Goal: Information Seeking & Learning: Learn about a topic

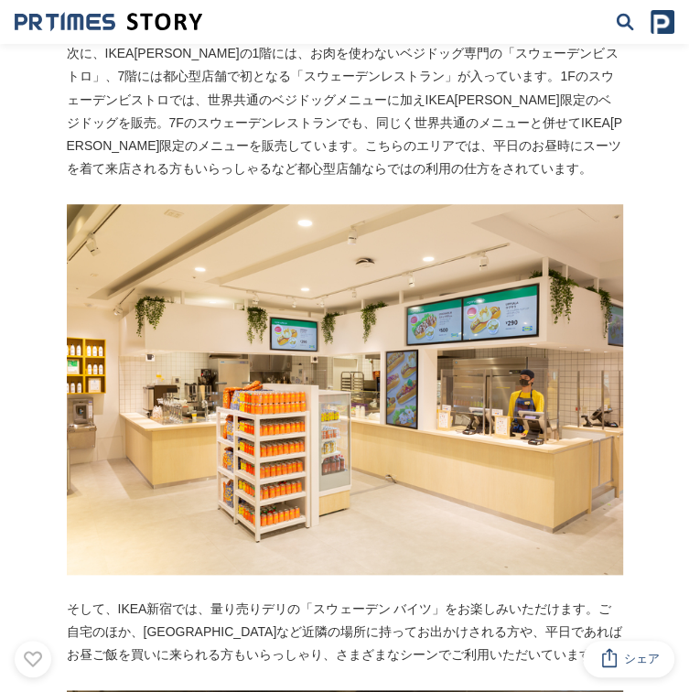
scroll to position [4029, 0]
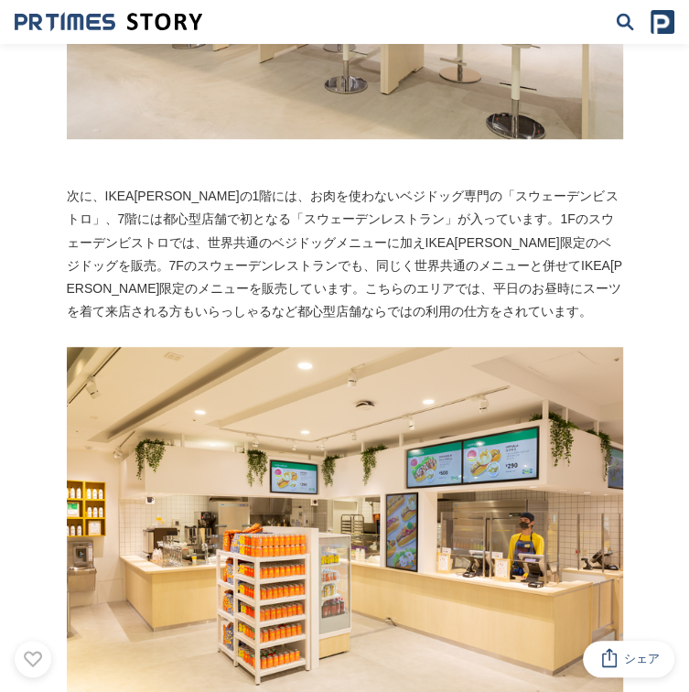
click at [30, 14] on img at bounding box center [109, 22] width 188 height 20
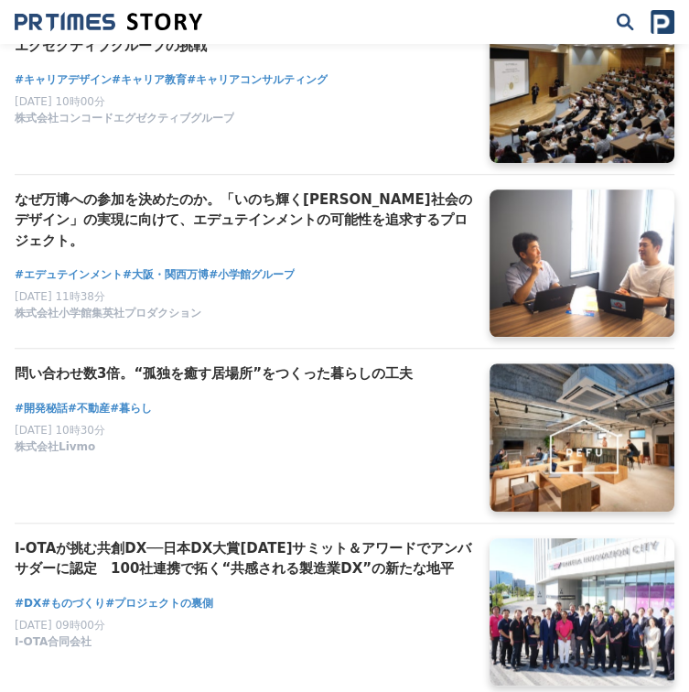
scroll to position [641, 0]
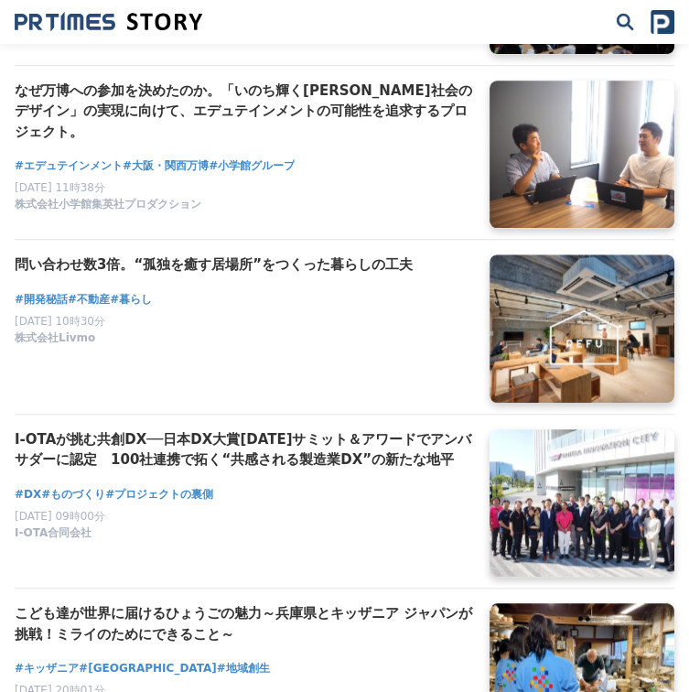
click at [266, 262] on h4 "問い合わせ数3倍。“孤独を癒す居場所”をつくった暮らしの工夫" at bounding box center [245, 265] width 461 height 21
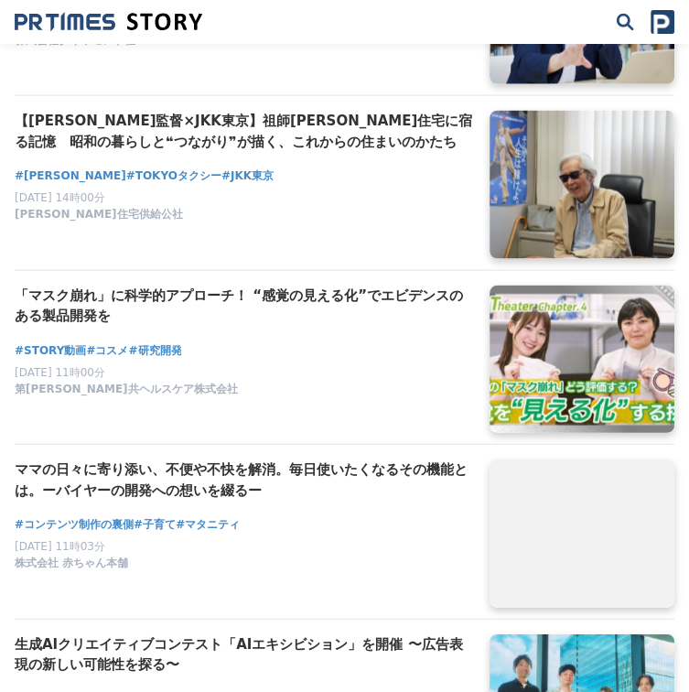
scroll to position [2198, 0]
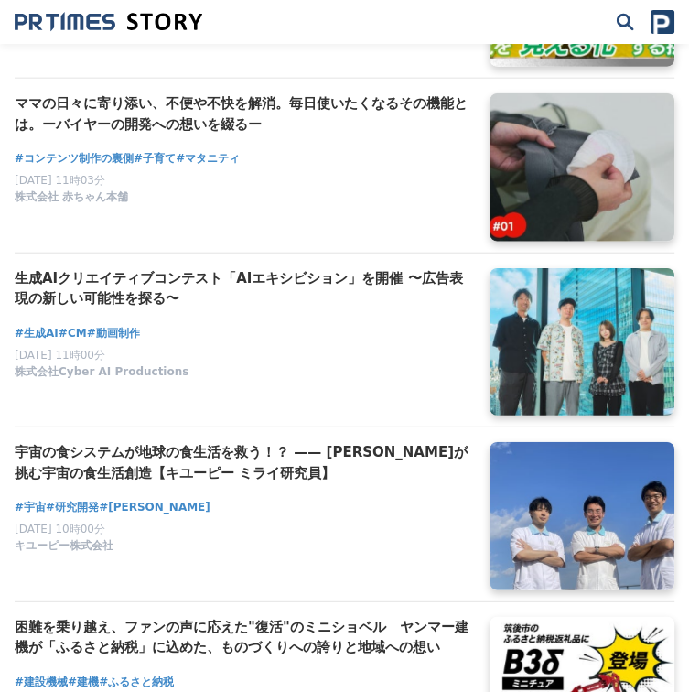
click at [217, 450] on h4 "宇宙の食システムが地球の食生活を救う！？ —— キユーピーが挑む宇宙の食生活創造【キユーピー ミライ研究員】" at bounding box center [245, 462] width 461 height 41
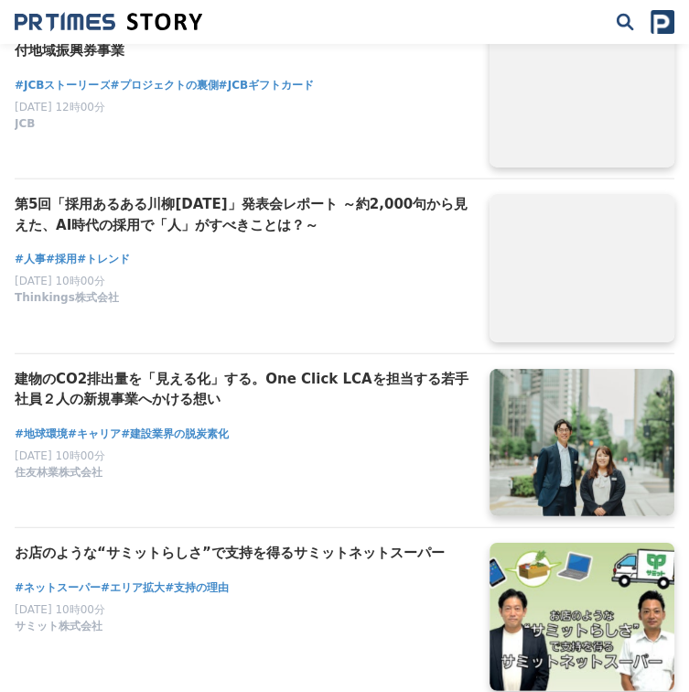
scroll to position [5860, 0]
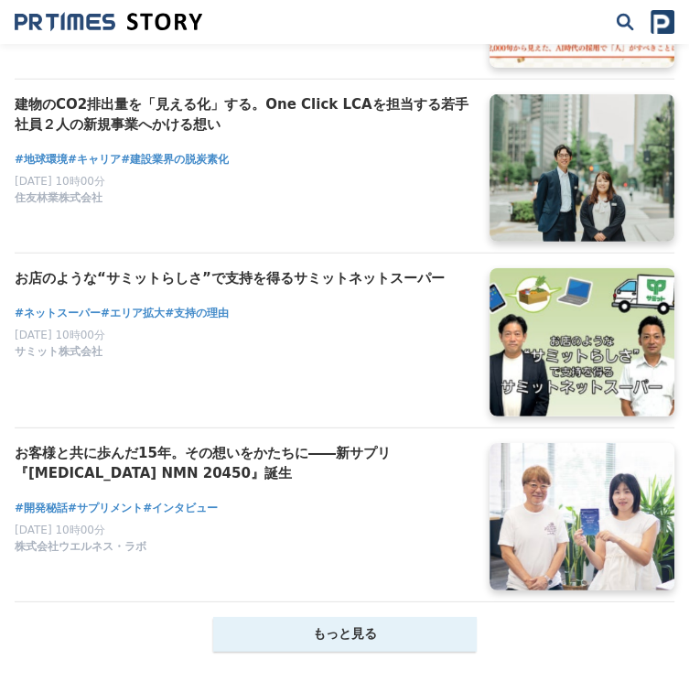
click at [382, 638] on button "もっと見る" at bounding box center [345, 634] width 264 height 35
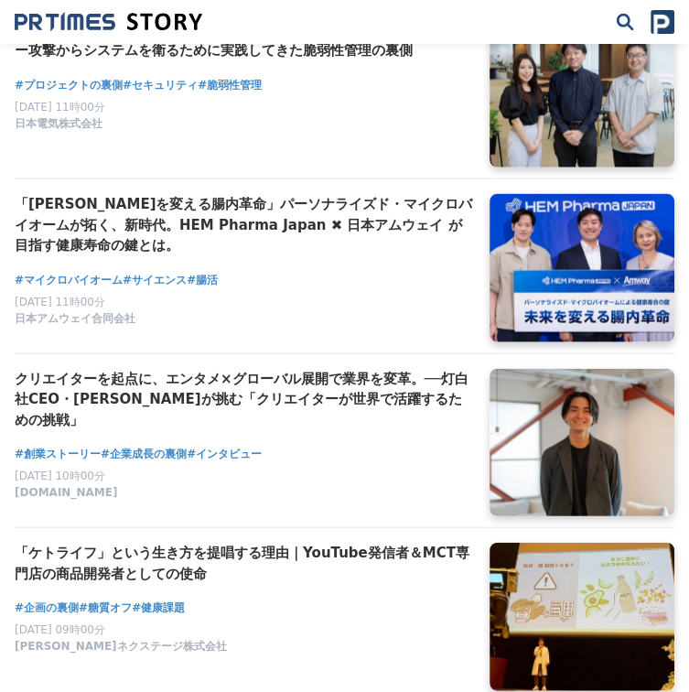
scroll to position [8973, 0]
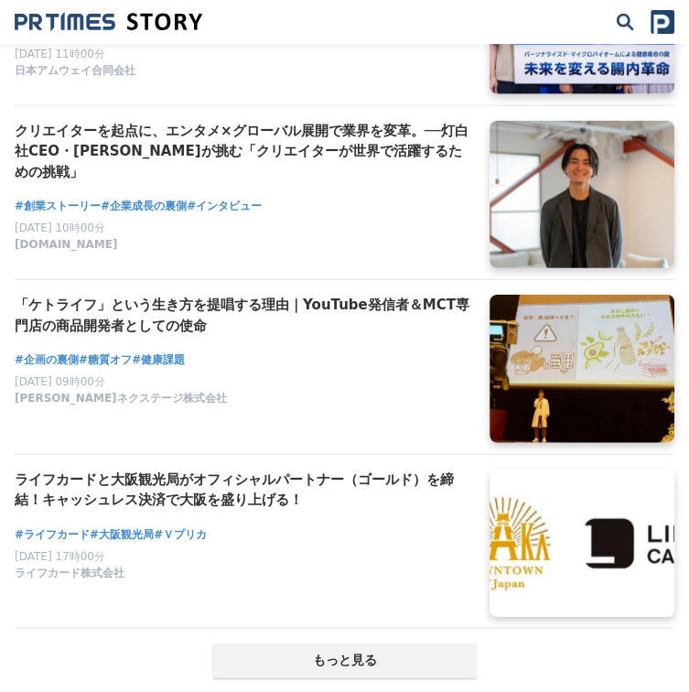
click at [131, 303] on h2 "「ケトライフ」という生き方を提唱する理由｜YouTube発信者＆MCT専門店の商品開発者としての使命" at bounding box center [245, 315] width 461 height 41
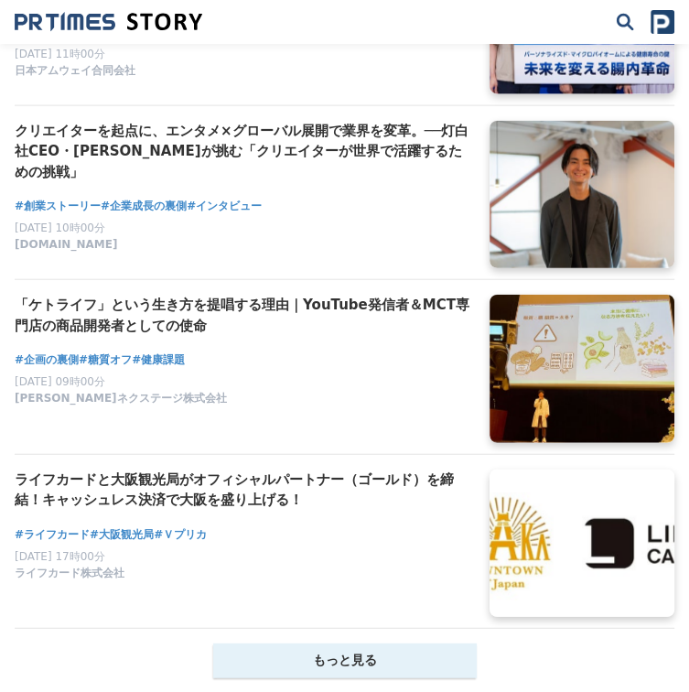
click at [320, 644] on button "もっと見る" at bounding box center [345, 661] width 264 height 35
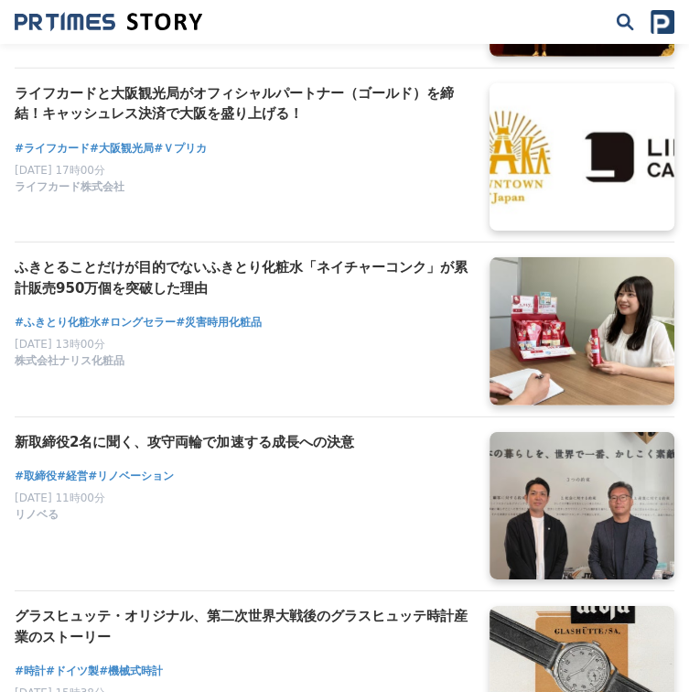
scroll to position [9523, 0]
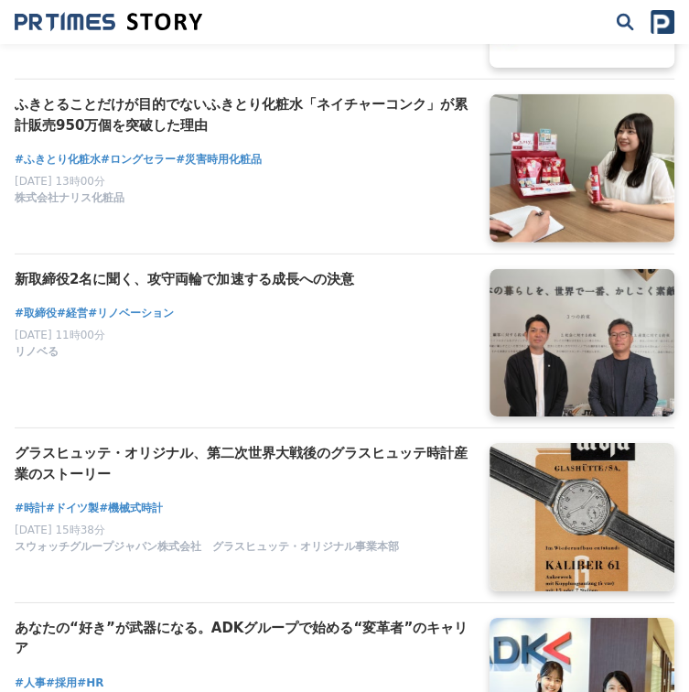
click at [178, 103] on h2 "ふきとることだけが目的でないふきとり化粧水「ネイチャーコンク」が累計販売950万個を突破した理由" at bounding box center [245, 114] width 461 height 41
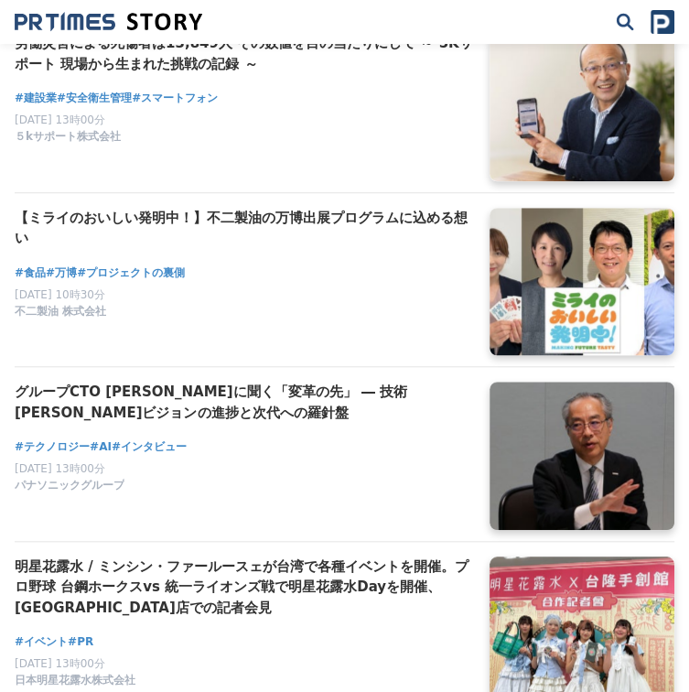
scroll to position [11079, 0]
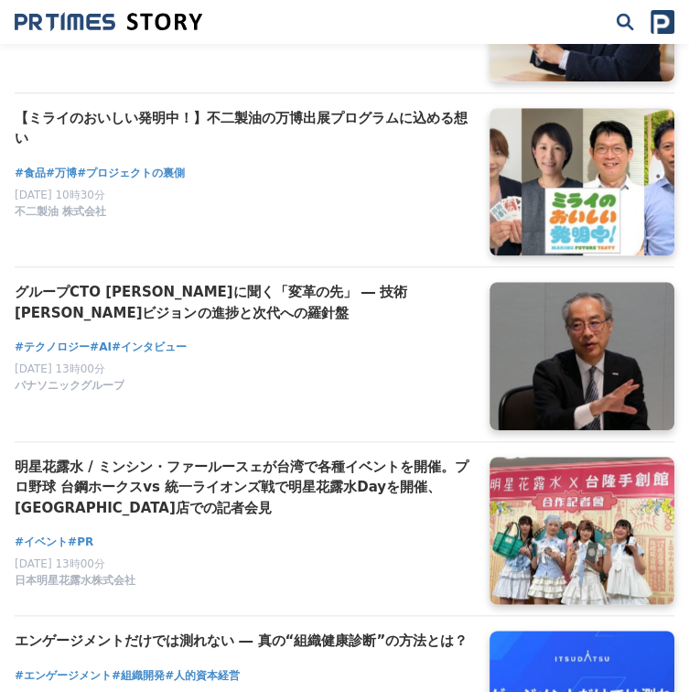
click at [142, 460] on h2 "明星花露水 / ミンシン・ファールースェが台湾で各種イベントを開催。プロ野球 台鋼ホークスvs 統一ライオンズ戦で明星花露水Dayを開催、[GEOGRAPHI…" at bounding box center [245, 488] width 461 height 62
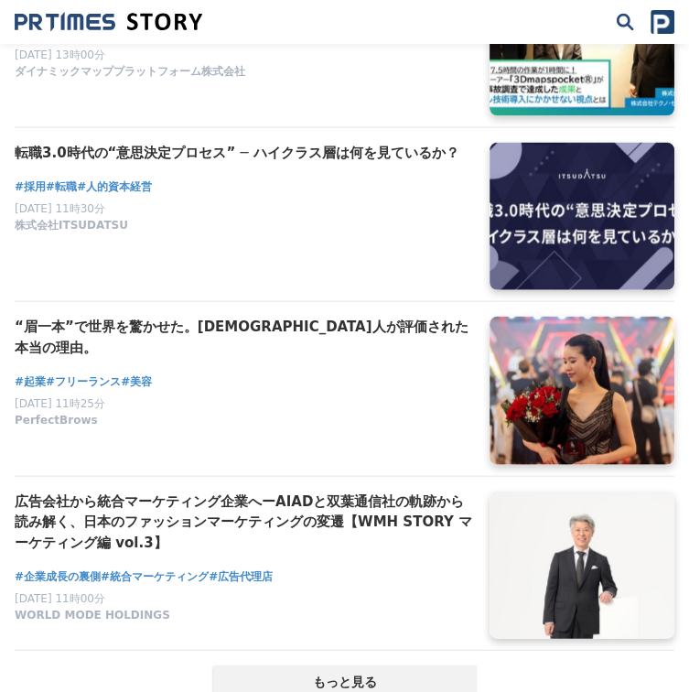
scroll to position [12178, 0]
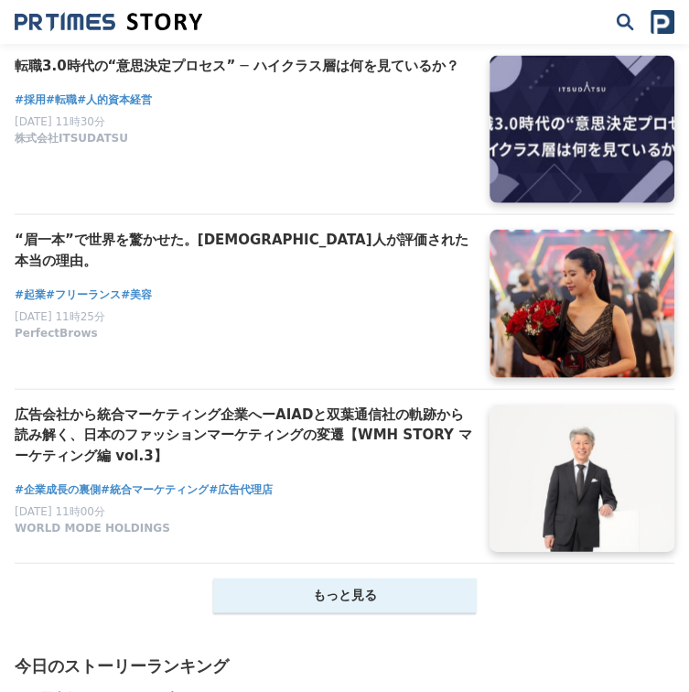
click at [410, 589] on button "もっと見る" at bounding box center [345, 596] width 264 height 35
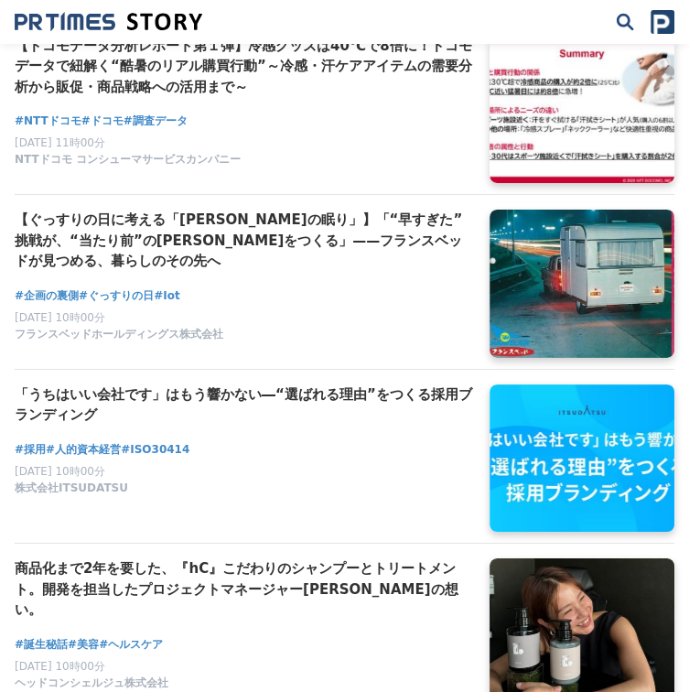
scroll to position [13277, 0]
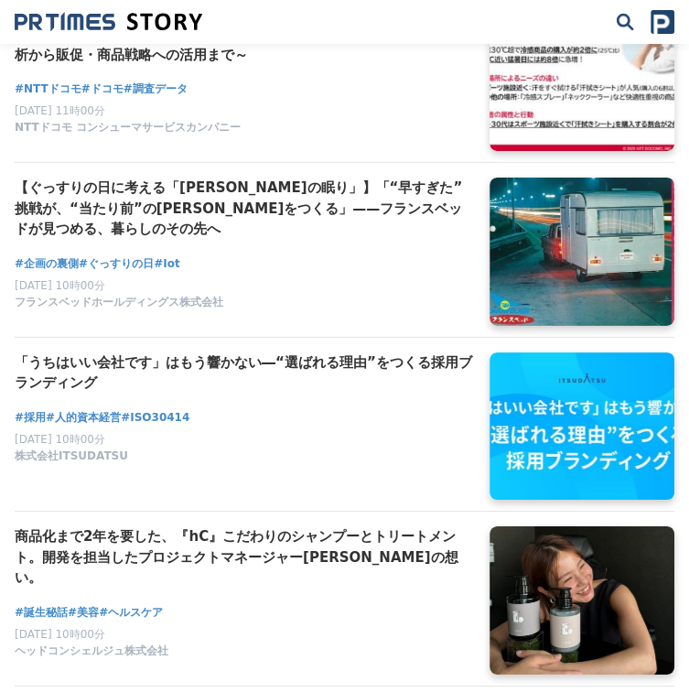
click at [273, 353] on h2 "「うちはいい会社です」はもう響かない―“選ばれる理由”をつくる採用ブランディング" at bounding box center [245, 373] width 461 height 41
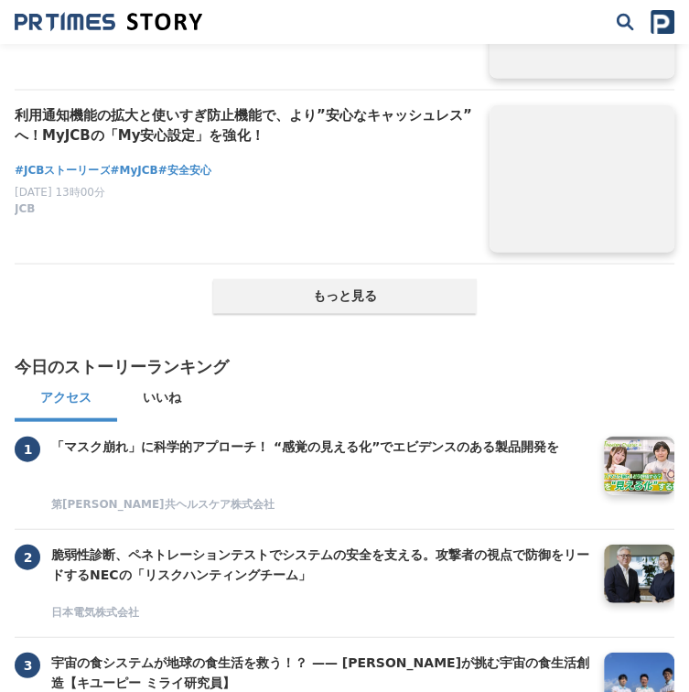
scroll to position [15655, 0]
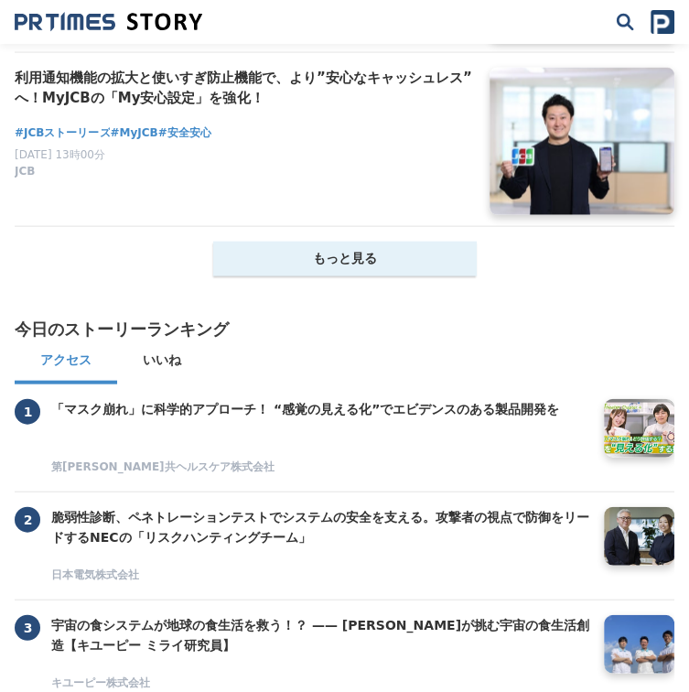
click at [332, 242] on button "もっと見る" at bounding box center [345, 259] width 264 height 35
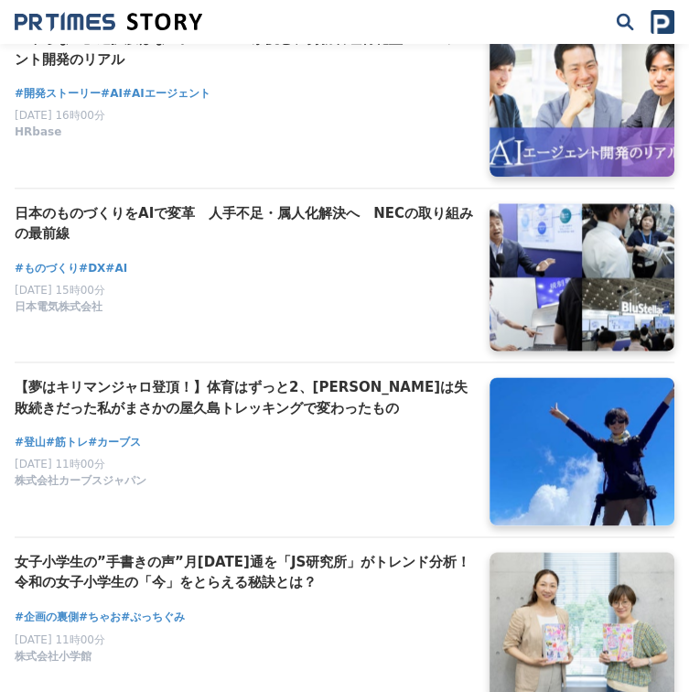
scroll to position [18402, 0]
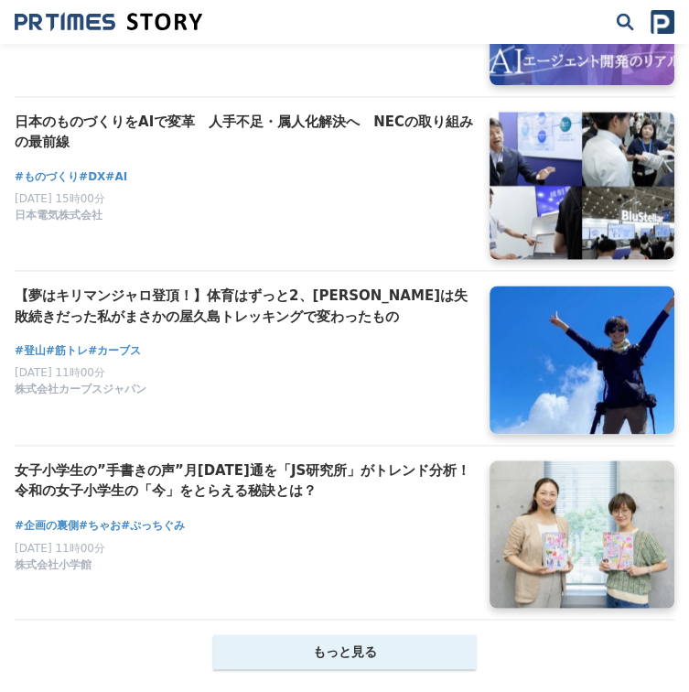
click at [396, 635] on button "もっと見る" at bounding box center [345, 652] width 264 height 35
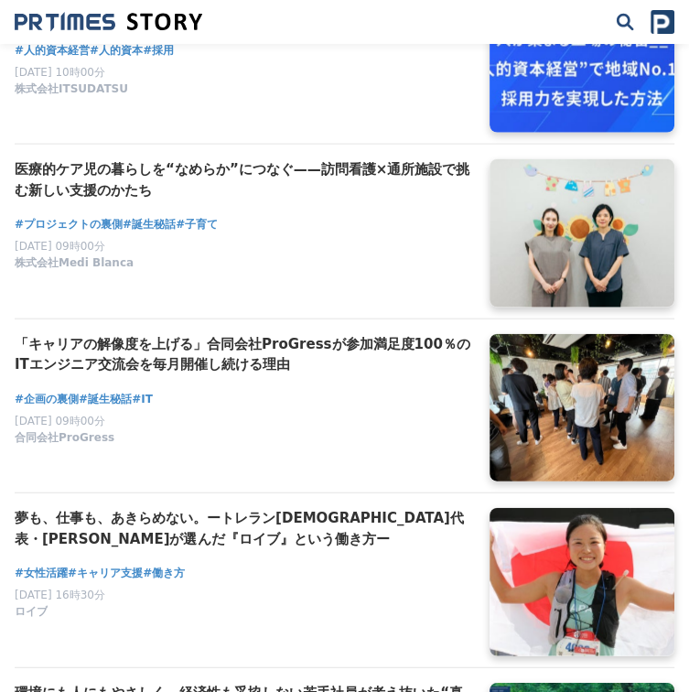
scroll to position [19409, 0]
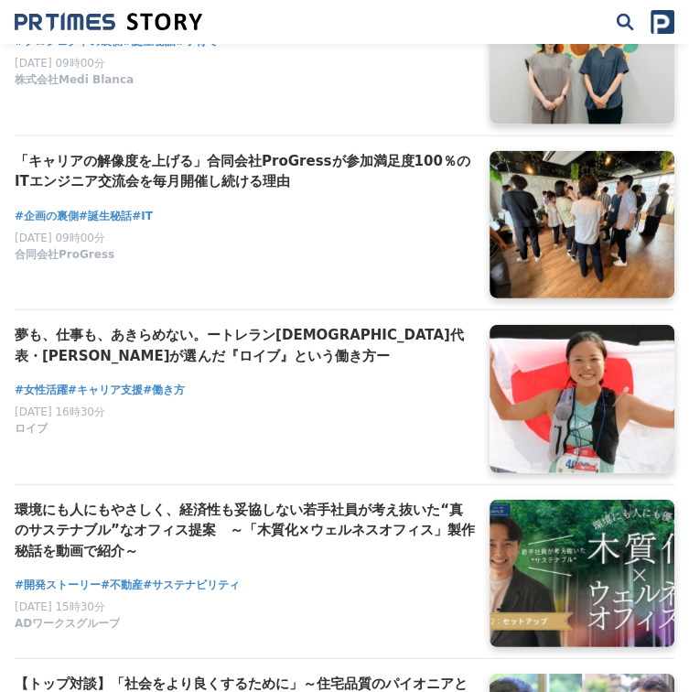
click at [331, 325] on h2 "夢も、仕事も、あきらめない。ートレラン日本代表・秋山穂乃果さんが選んだ『ロイブ』という働き方ー" at bounding box center [245, 345] width 461 height 41
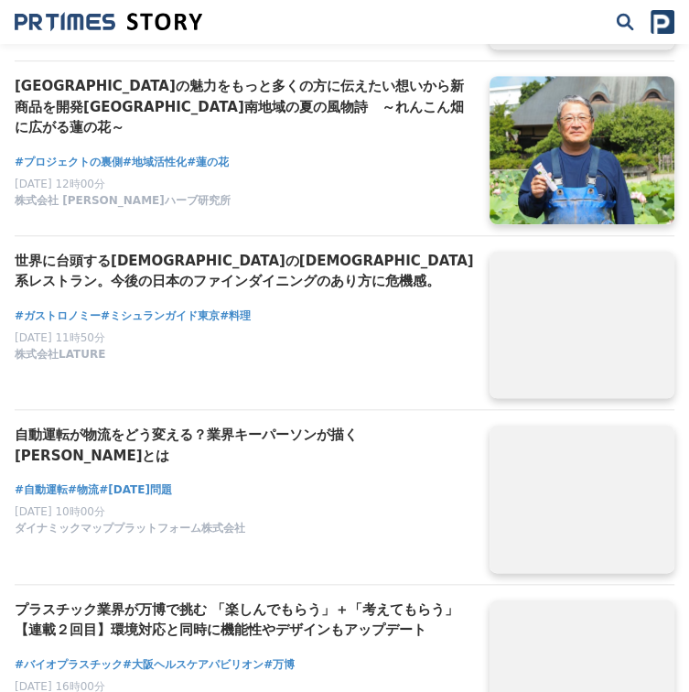
scroll to position [21515, 0]
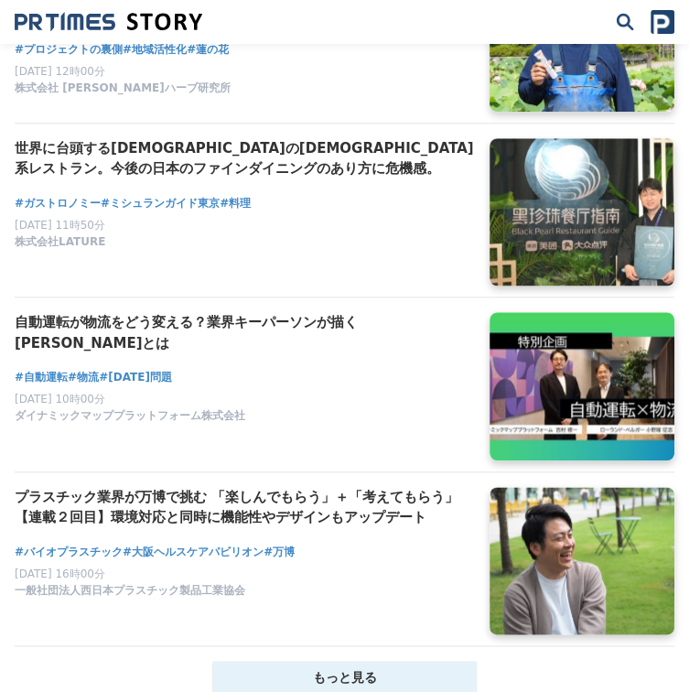
click at [397, 661] on button "もっと見る" at bounding box center [345, 678] width 264 height 35
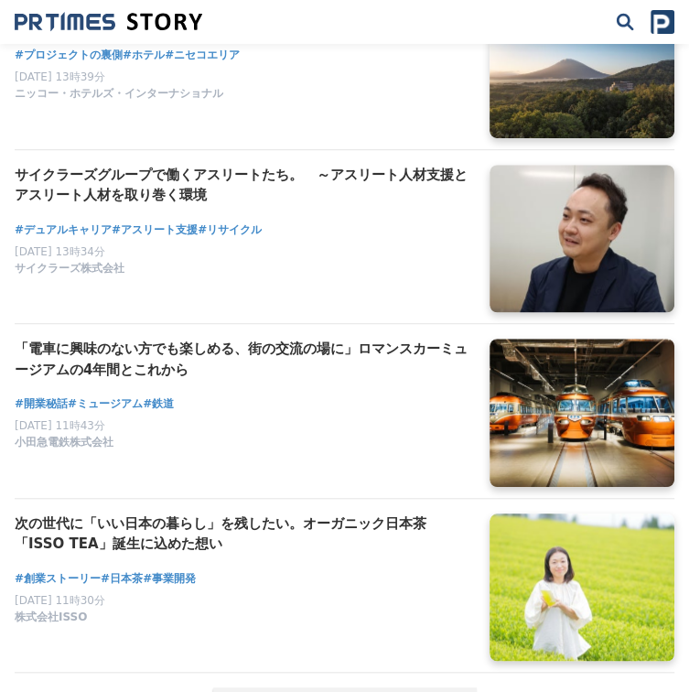
scroll to position [24720, 0]
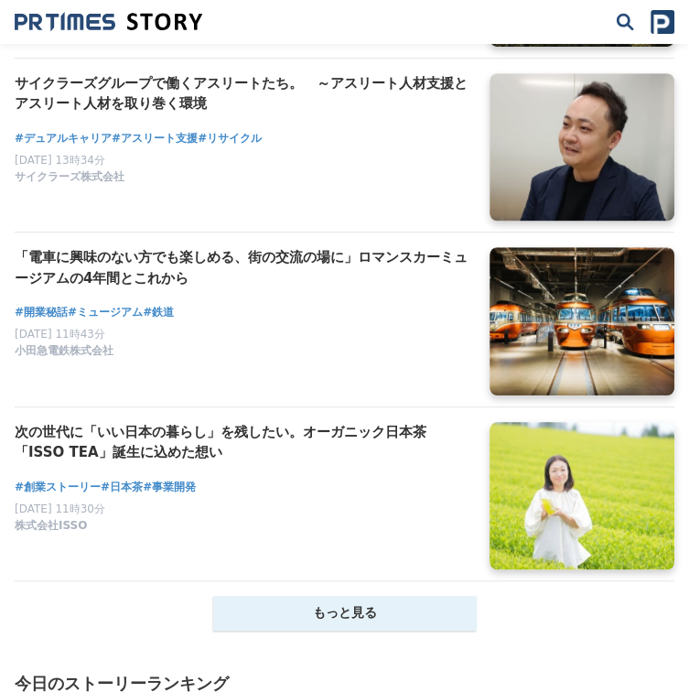
click at [373, 596] on button "もっと見る" at bounding box center [345, 613] width 264 height 35
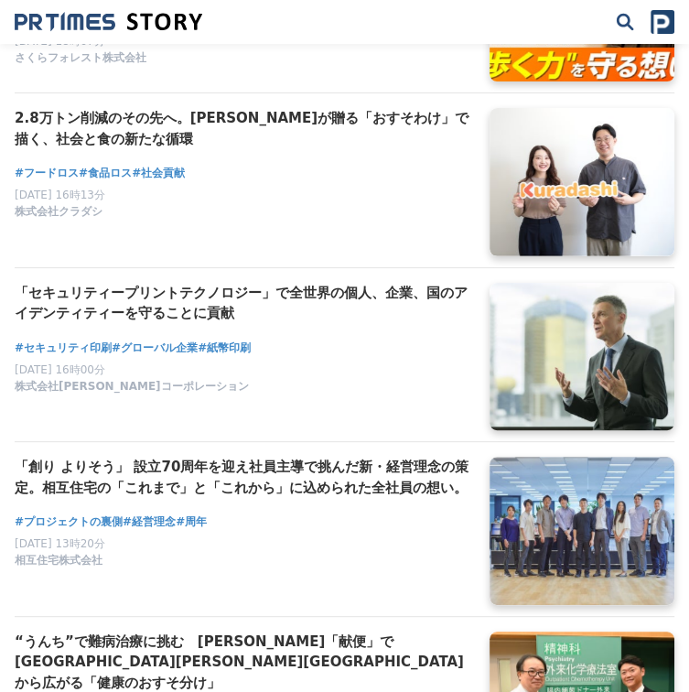
scroll to position [27833, 0]
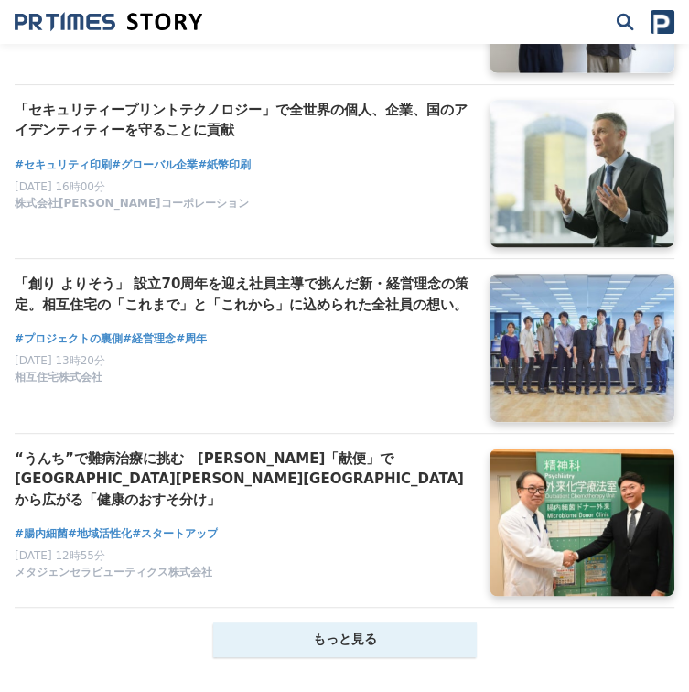
click at [361, 623] on button "もっと見る" at bounding box center [345, 640] width 264 height 35
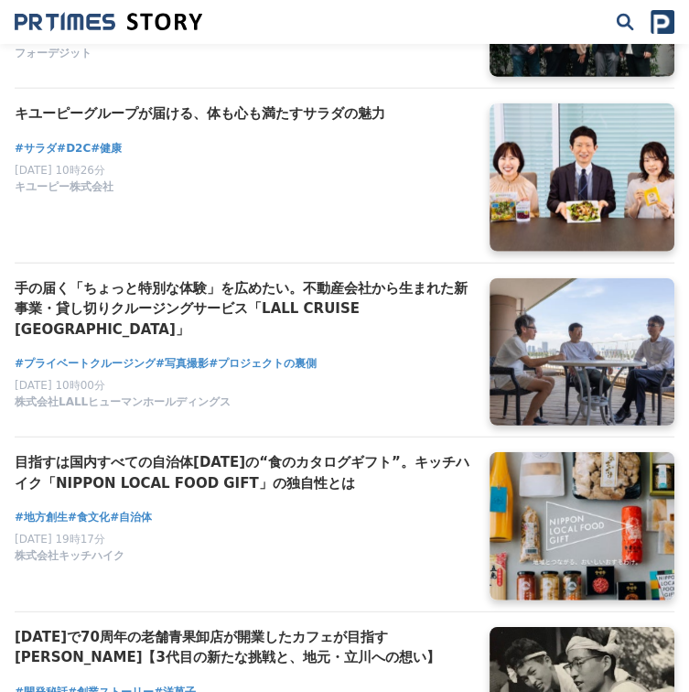
scroll to position [29847, 0]
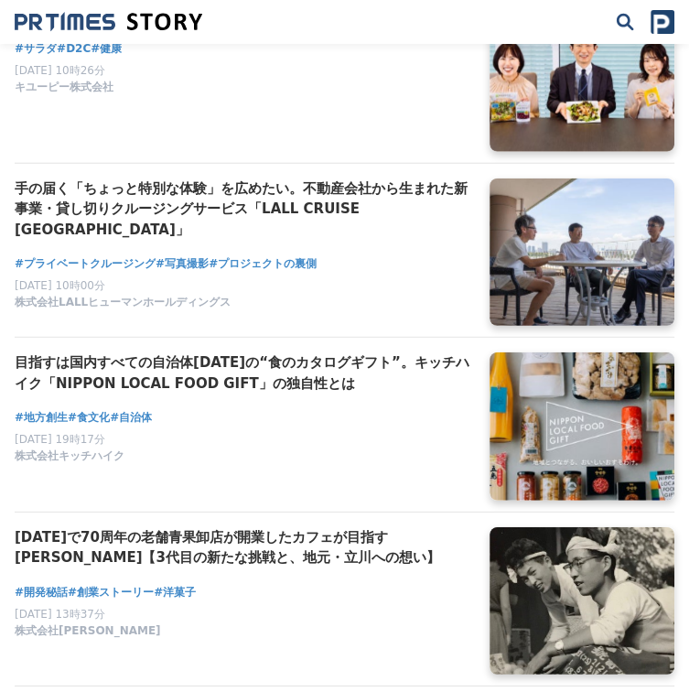
click at [289, 353] on h2 "目指すは国内すべての自治体1724の“食のカタログギフト”。キッチハイク「NIPPON LOCAL FOOD GIFT」の独自性とは" at bounding box center [245, 373] width 461 height 41
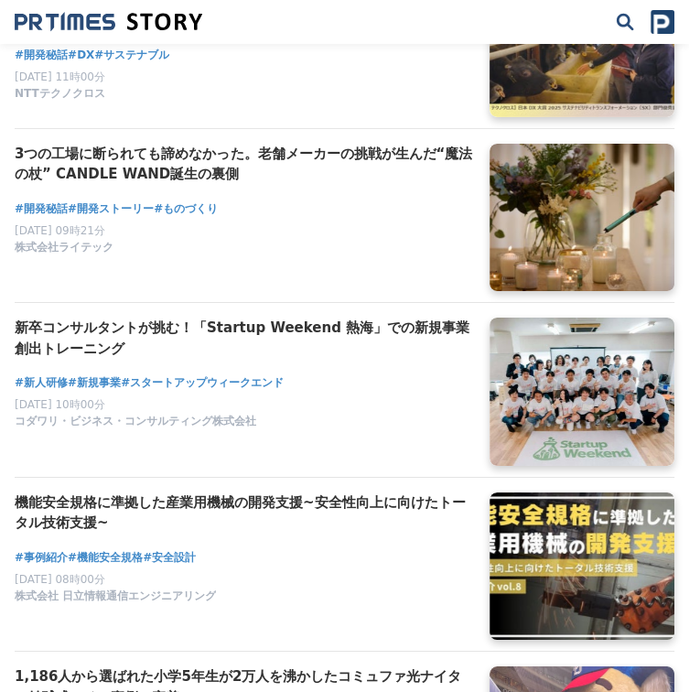
scroll to position [30946, 0]
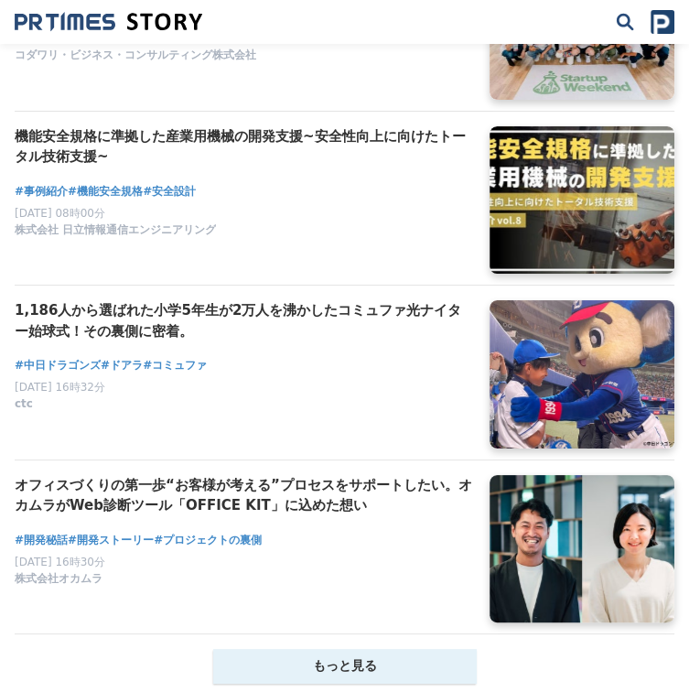
click at [421, 649] on button "もっと見る" at bounding box center [345, 666] width 264 height 35
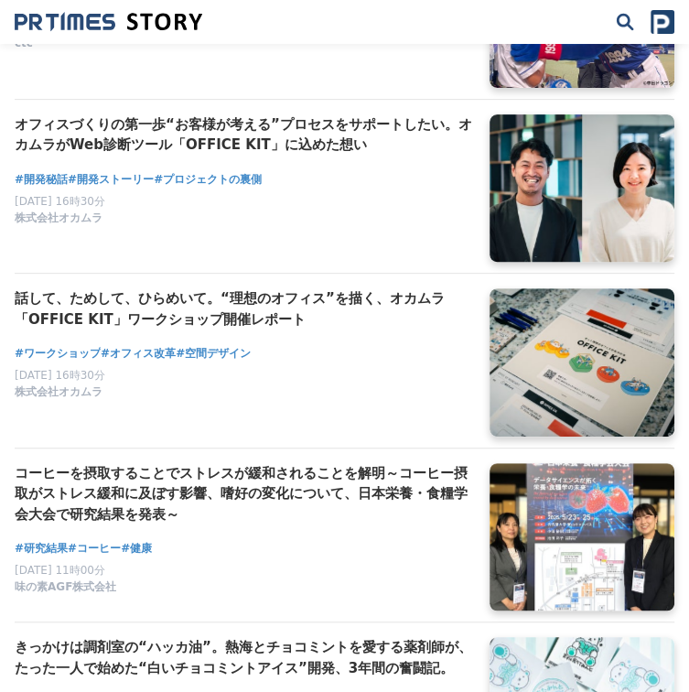
scroll to position [31404, 0]
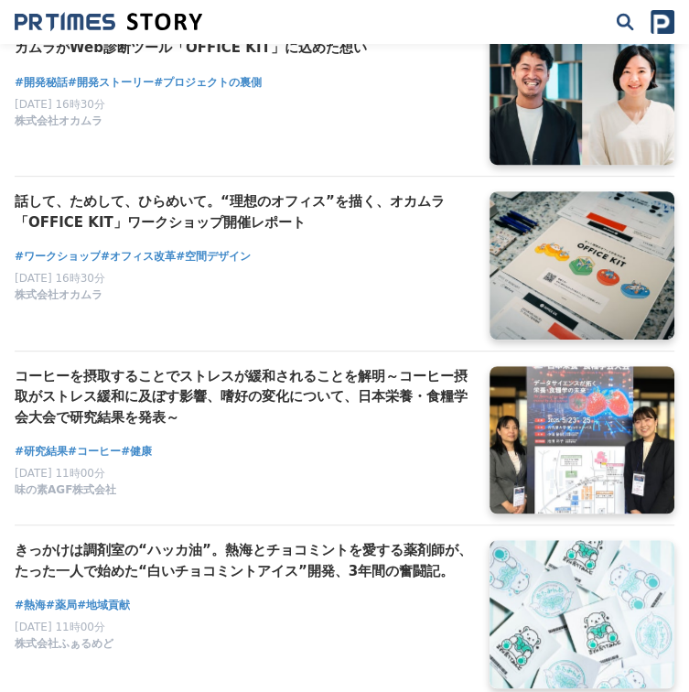
click at [271, 366] on h2 "コーヒーを摂取することでストレスが緩和されることを解明～コーヒー摂取がストレス緩和に及ぼす影響、嗜好の変化について、日本栄養・食糧学会大会で研究結果を発表～" at bounding box center [245, 397] width 461 height 62
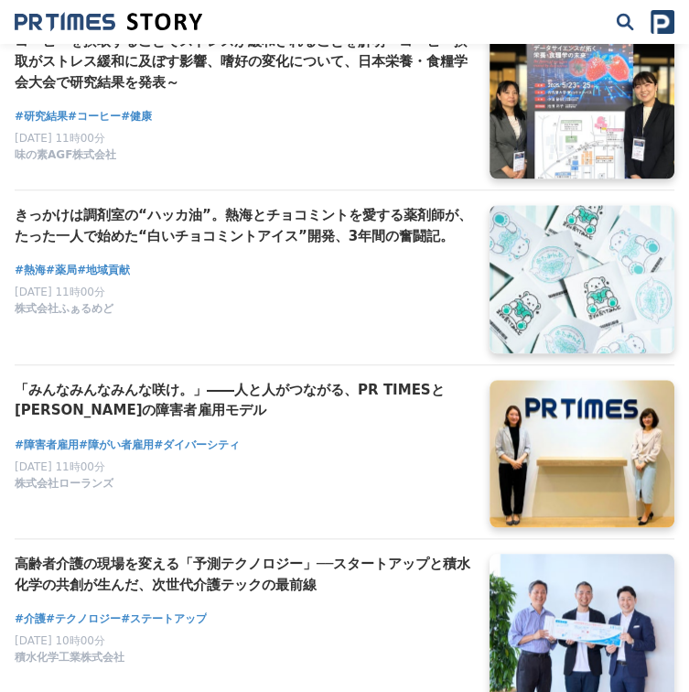
scroll to position [31770, 0]
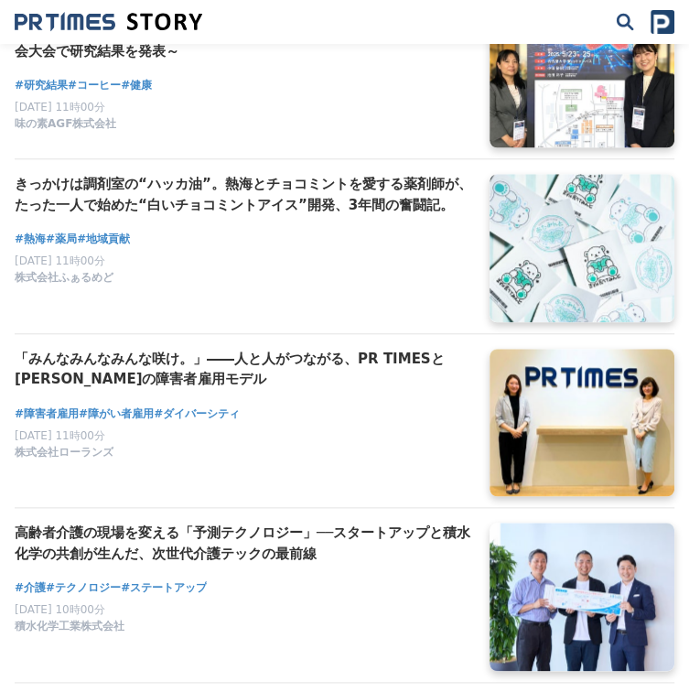
click at [268, 349] on h2 "「みんなみんなみんな咲け。」――人と人がつながる、PR TIMESとローランズの障害者雇用モデル" at bounding box center [245, 369] width 461 height 41
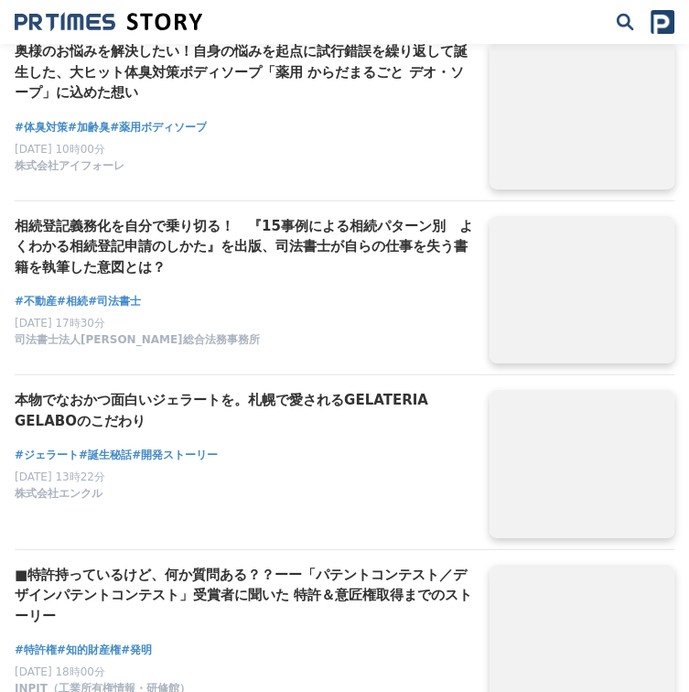
scroll to position [33327, 0]
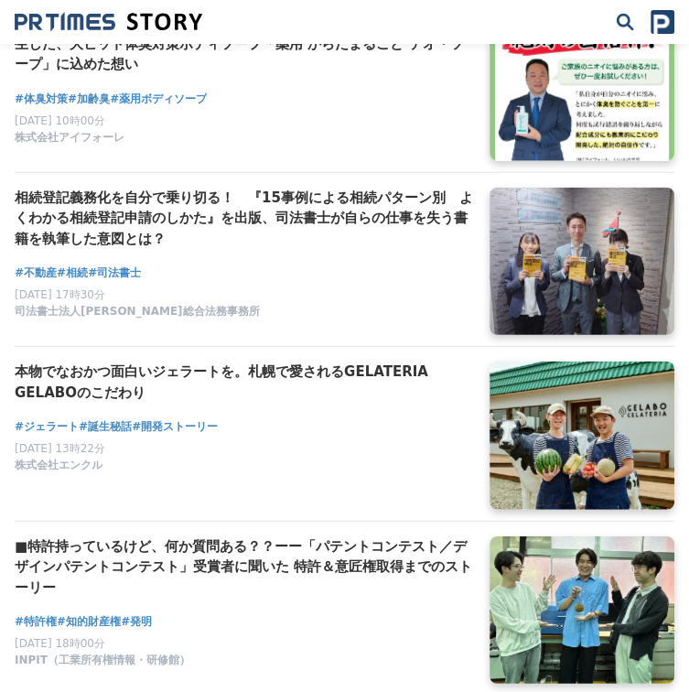
click at [212, 362] on h2 "本物でなおかつ面白いジェラートを。札幌で愛されるGELATERIA GELABOのこだわり" at bounding box center [245, 382] width 461 height 41
click at [396, 537] on h2 "■特許持っているけど、何か質問ある？？ーー「パテントコンテスト／デザインパテントコンテスト」受賞者に聞いた 特許＆意匠権取得までのストーリー" at bounding box center [245, 568] width 461 height 62
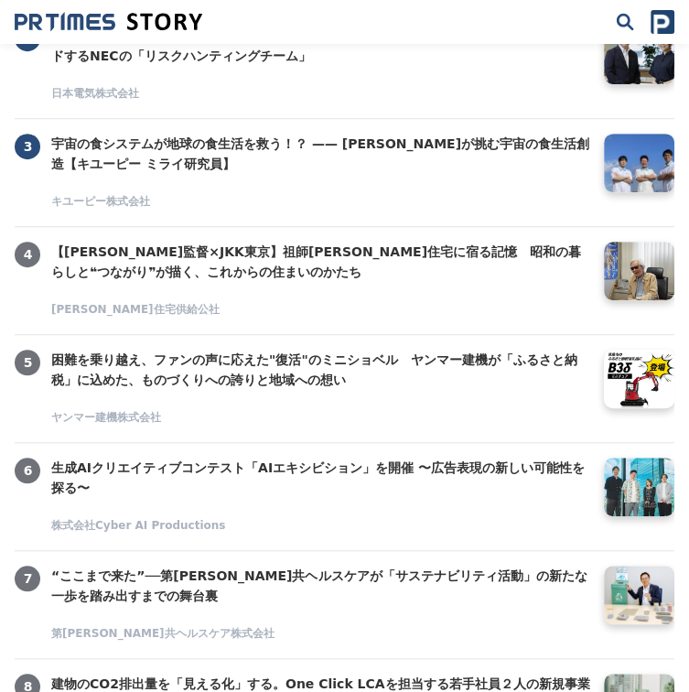
scroll to position [35341, 0]
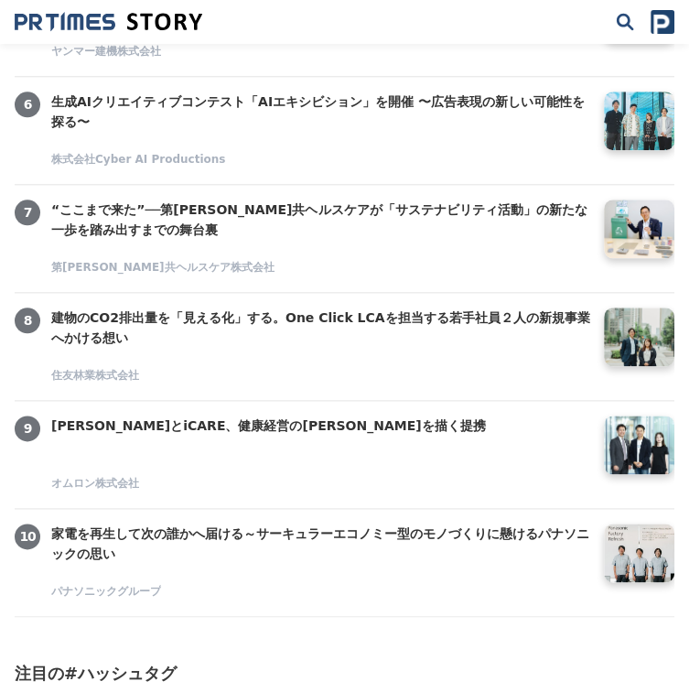
click at [245, 545] on h3 "家電を再生して次の誰かへ届ける～サーキュラーエコノミー型のモノづくりに懸けるパナソニックの思い" at bounding box center [320, 544] width 539 height 41
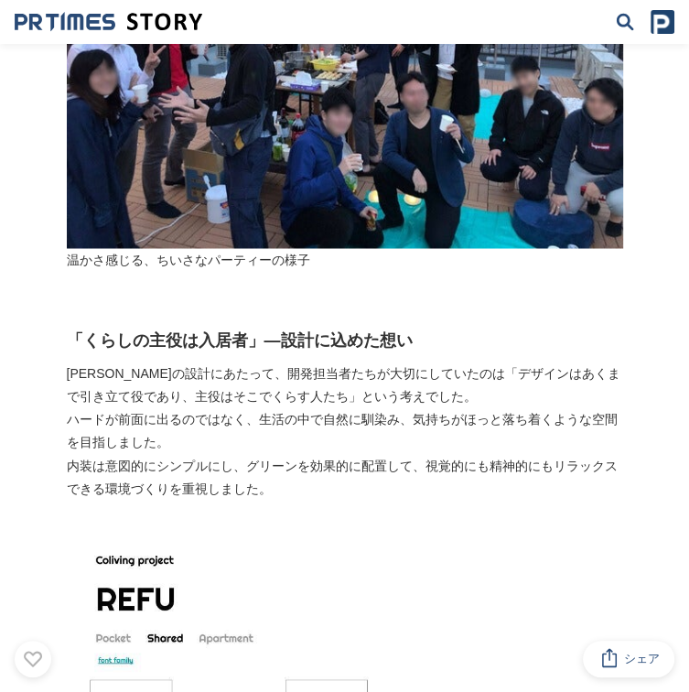
scroll to position [5128, 0]
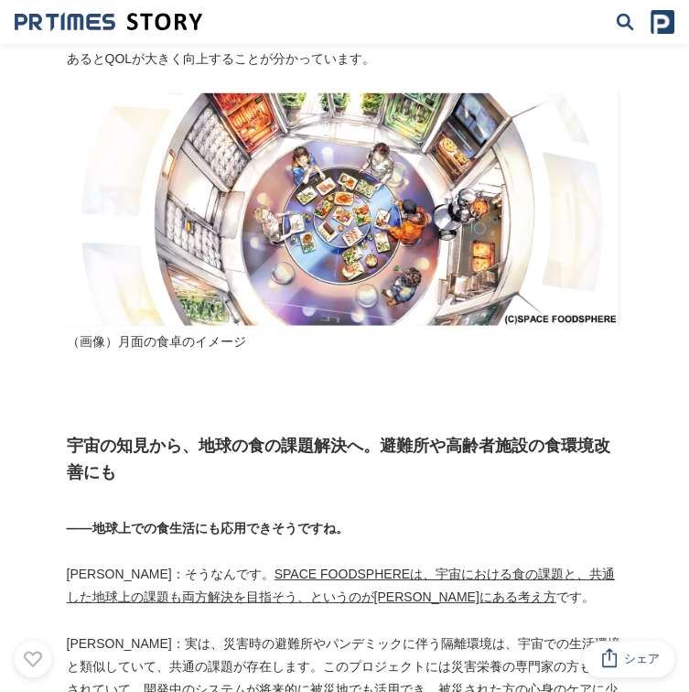
scroll to position [6410, 0]
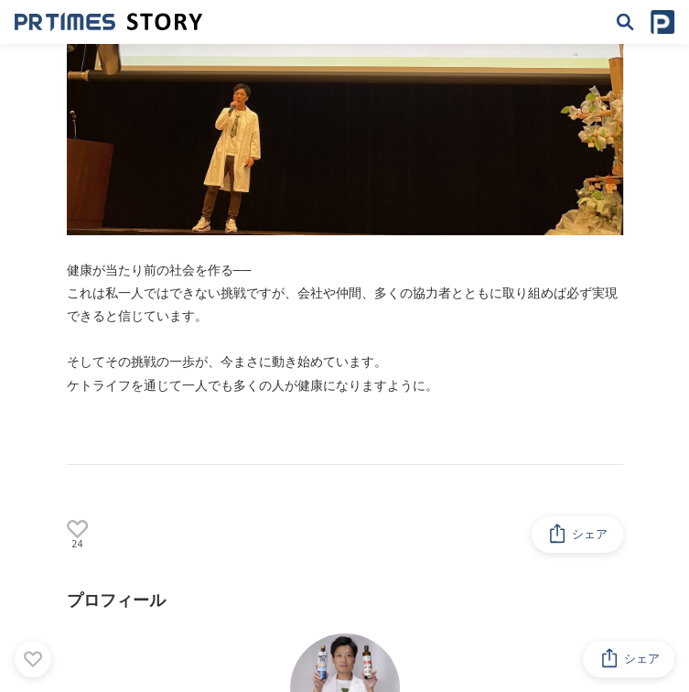
scroll to position [10164, 0]
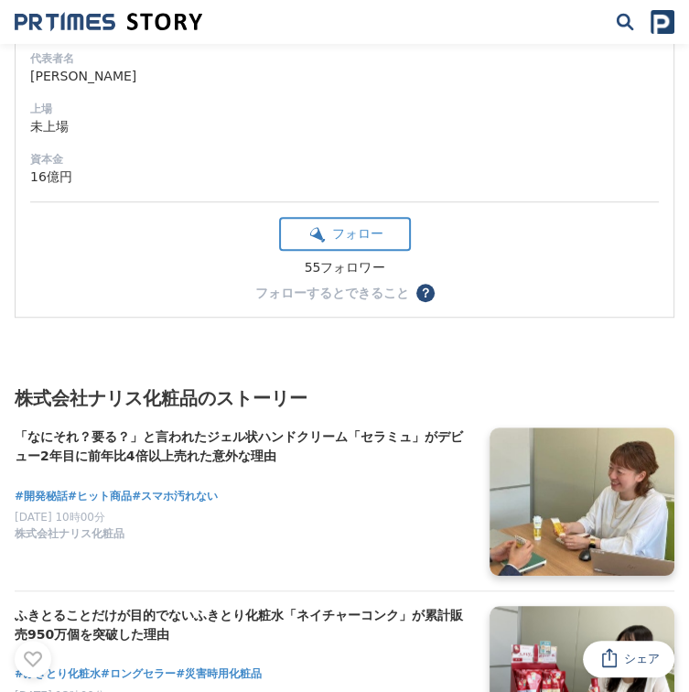
scroll to position [7600, 0]
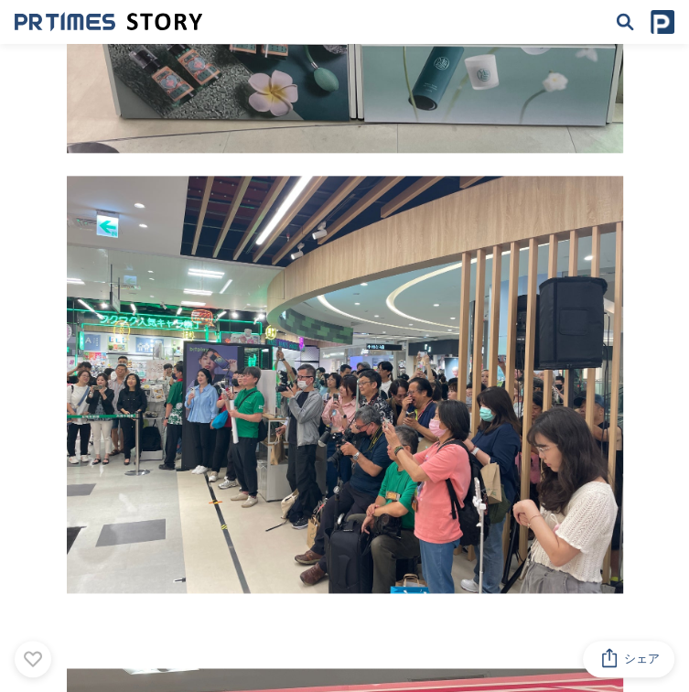
scroll to position [1099, 0]
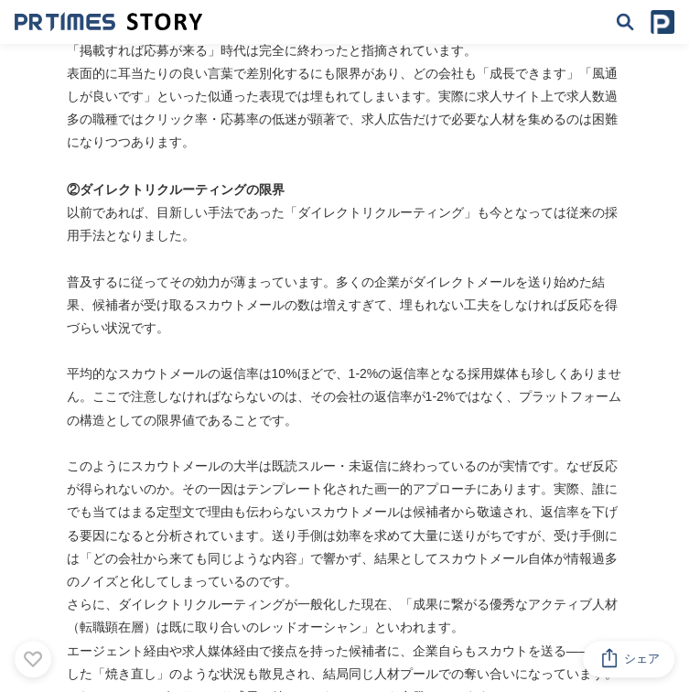
scroll to position [1648, 0]
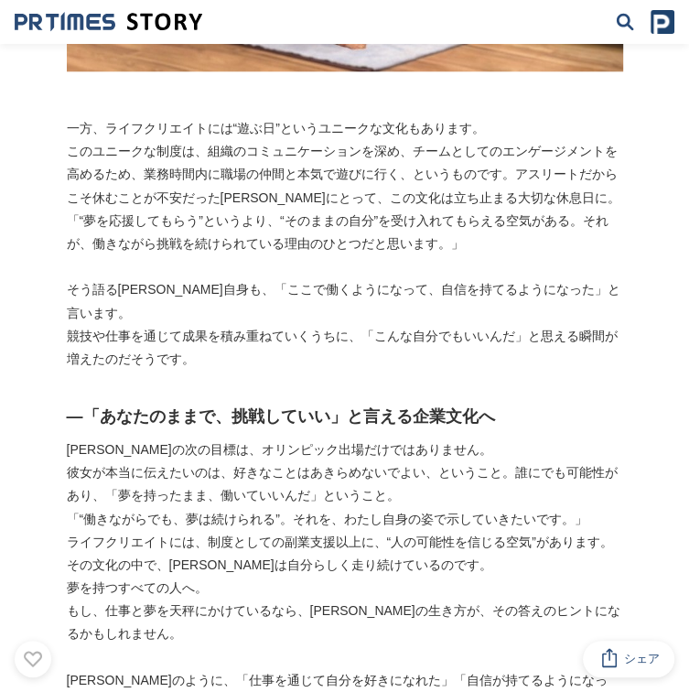
scroll to position [4670, 0]
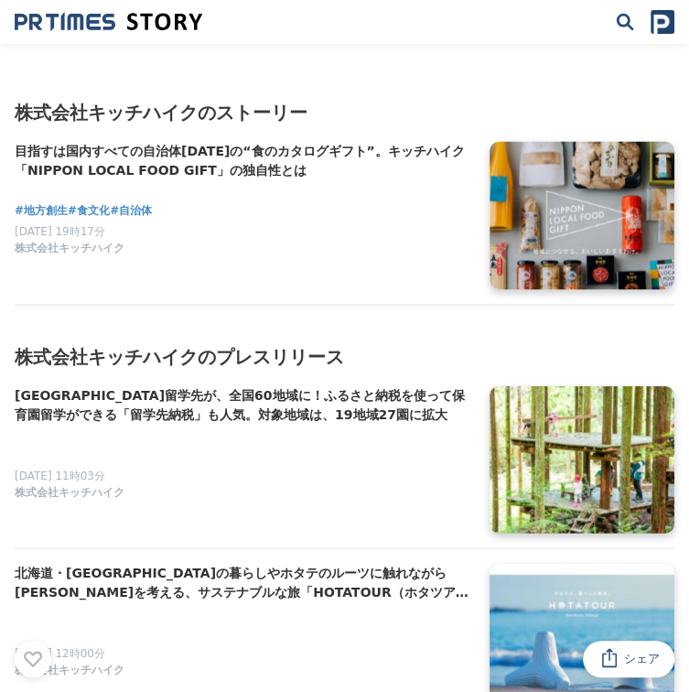
scroll to position [8699, 0]
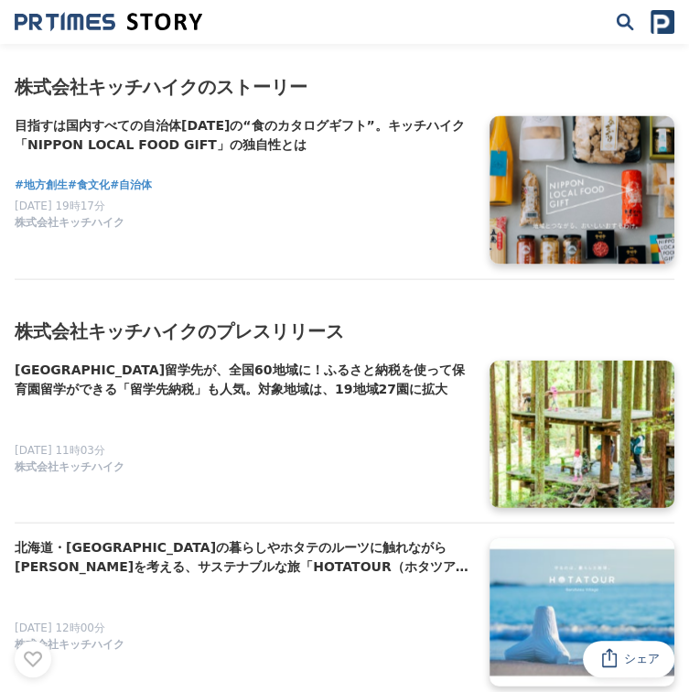
click at [92, 361] on h4 "保育園留学先が、全国60地域に！ふるさと納税を使って保育園留学ができる「留学先納税」も人気。対象地域は、19地域27園に拡大" at bounding box center [245, 380] width 461 height 38
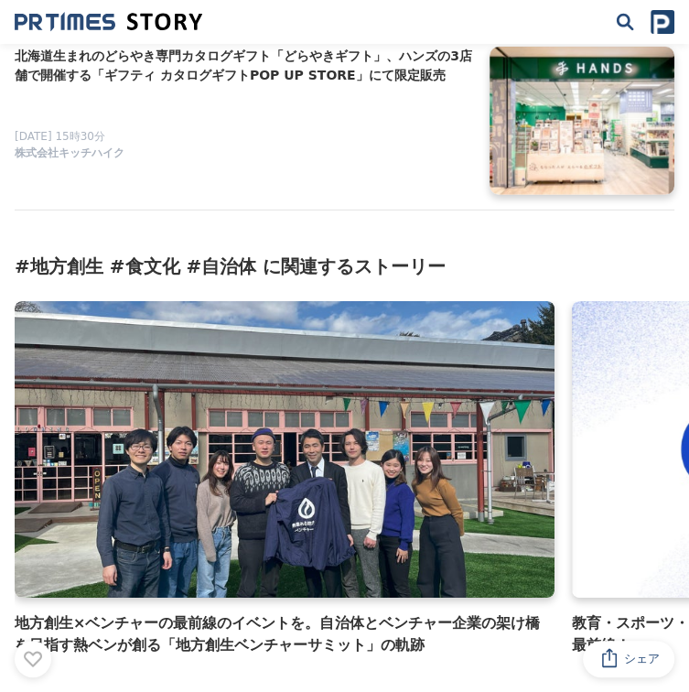
scroll to position [9614, 0]
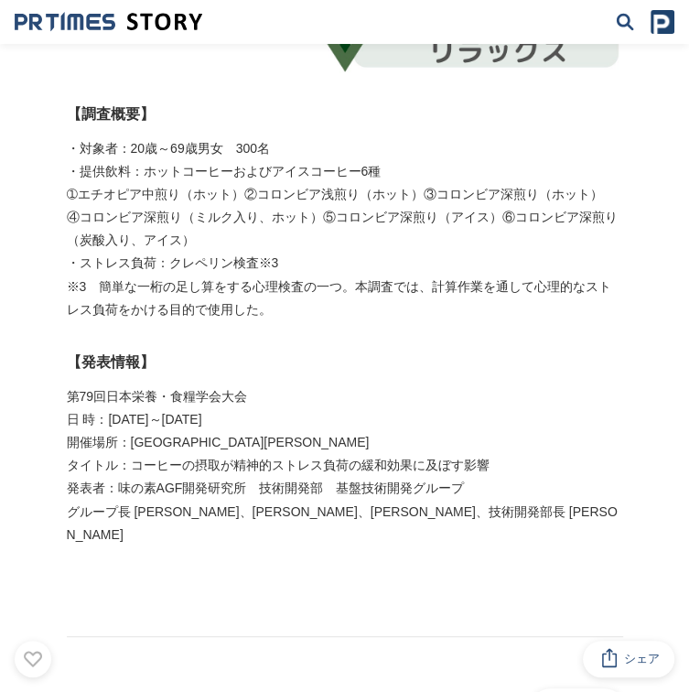
scroll to position [3663, 0]
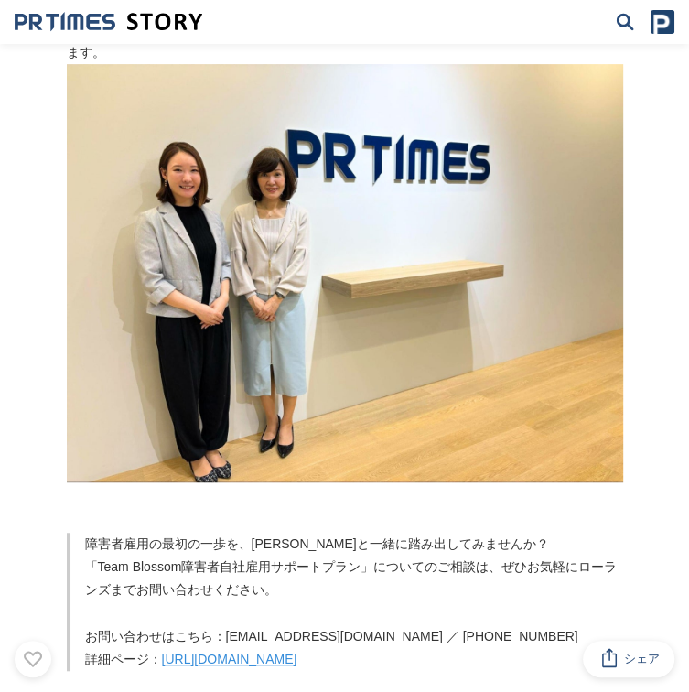
scroll to position [14192, 0]
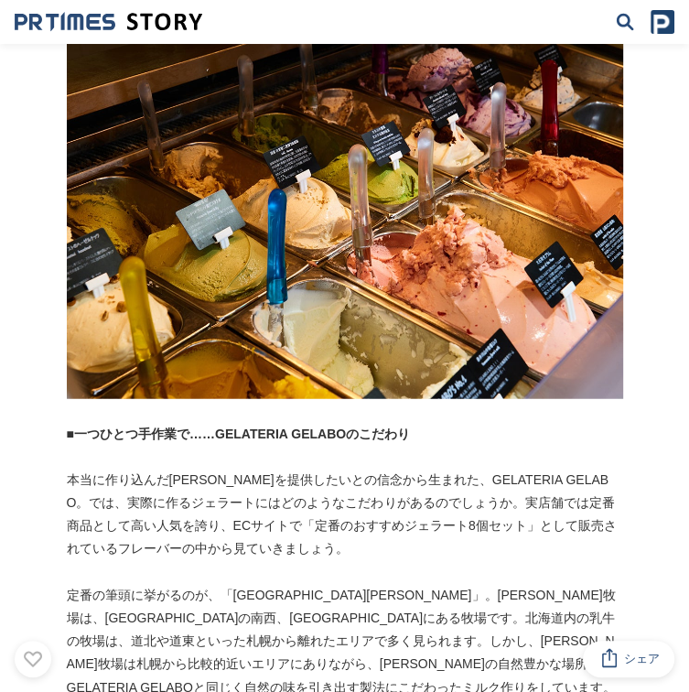
scroll to position [2289, 0]
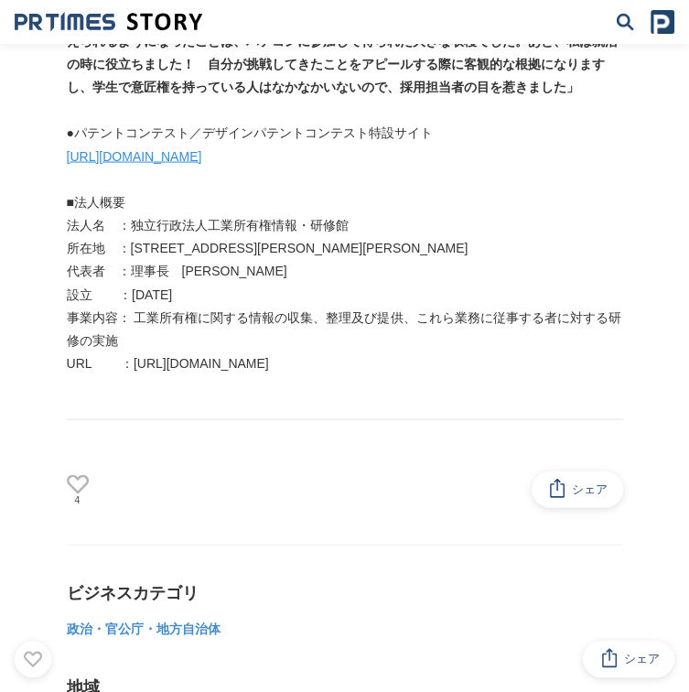
scroll to position [12544, 0]
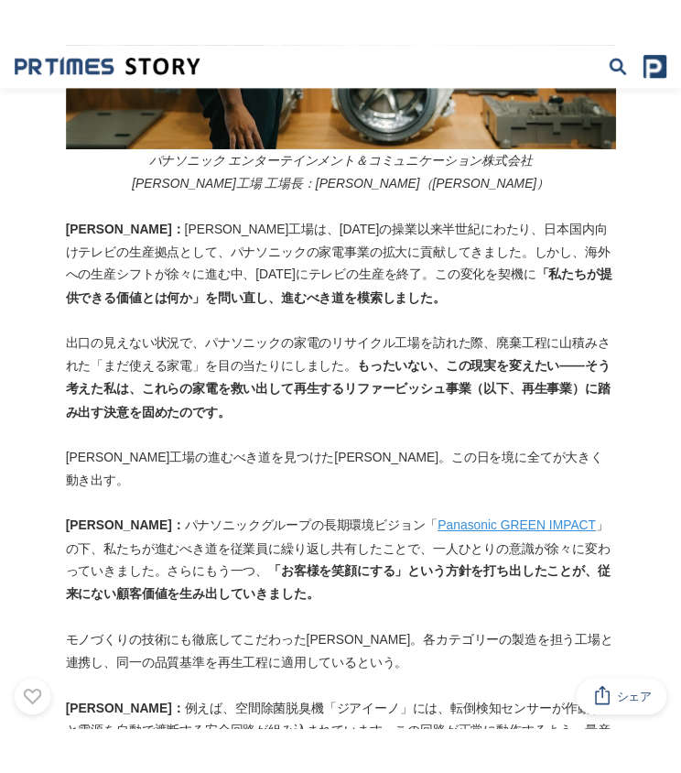
scroll to position [2472, 0]
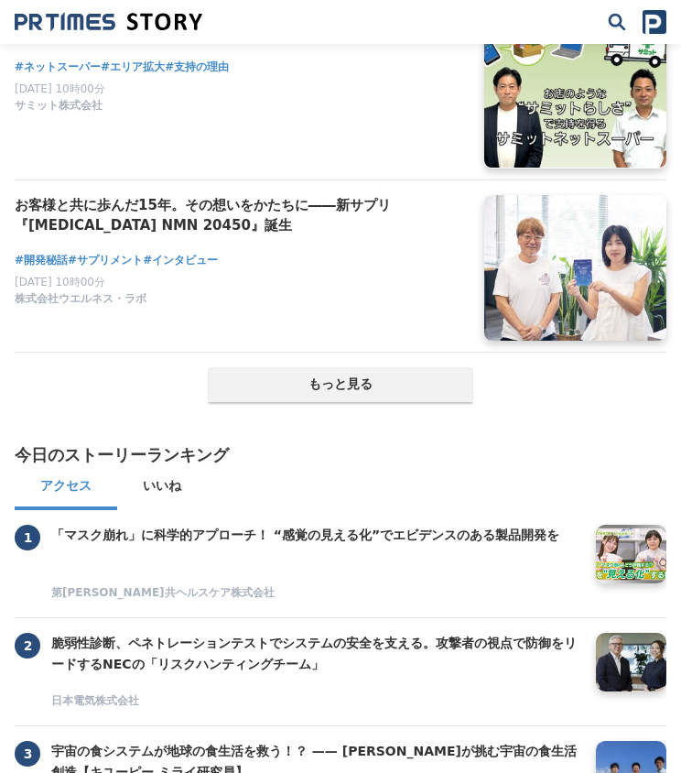
scroll to position [6060, 0]
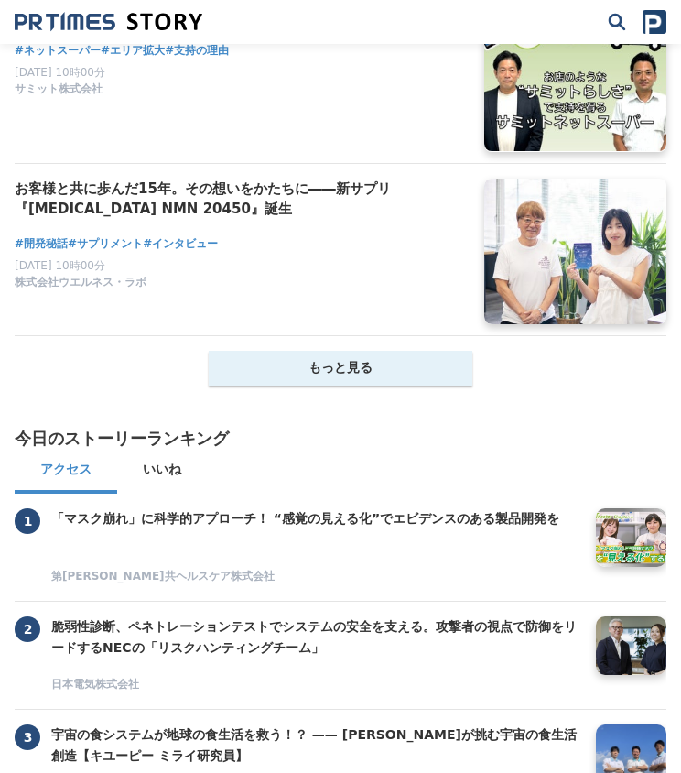
click at [391, 374] on button "もっと見る" at bounding box center [341, 368] width 264 height 35
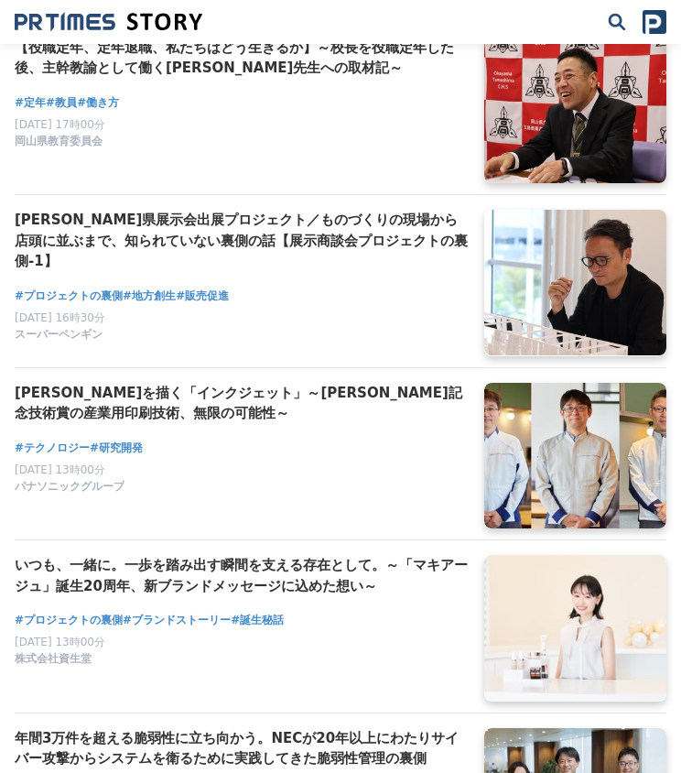
scroll to position [8296, 0]
